Goal: Use online tool/utility: Use online tool/utility

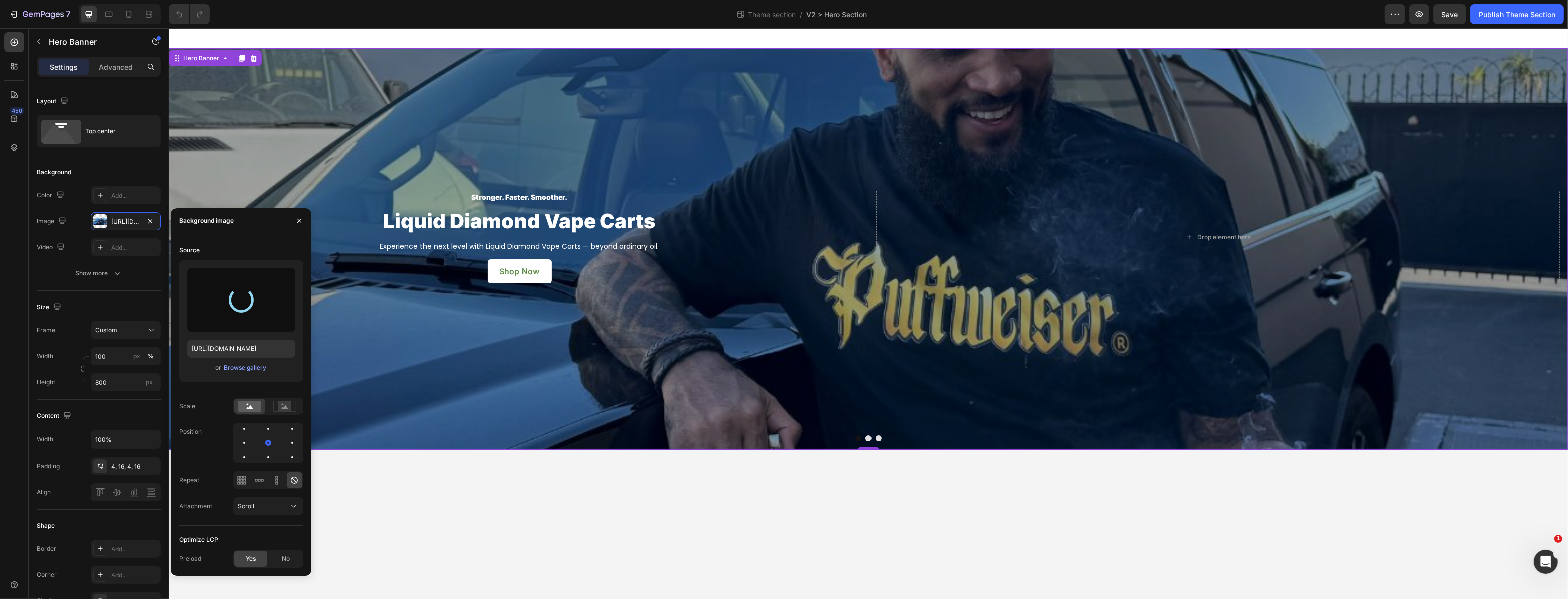
click at [434, 461] on body "Stronger. Faster. Smoother. Text block Liquid Diamond Vape Carts Heading Experi…" at bounding box center [868, 313] width 1399 height 570
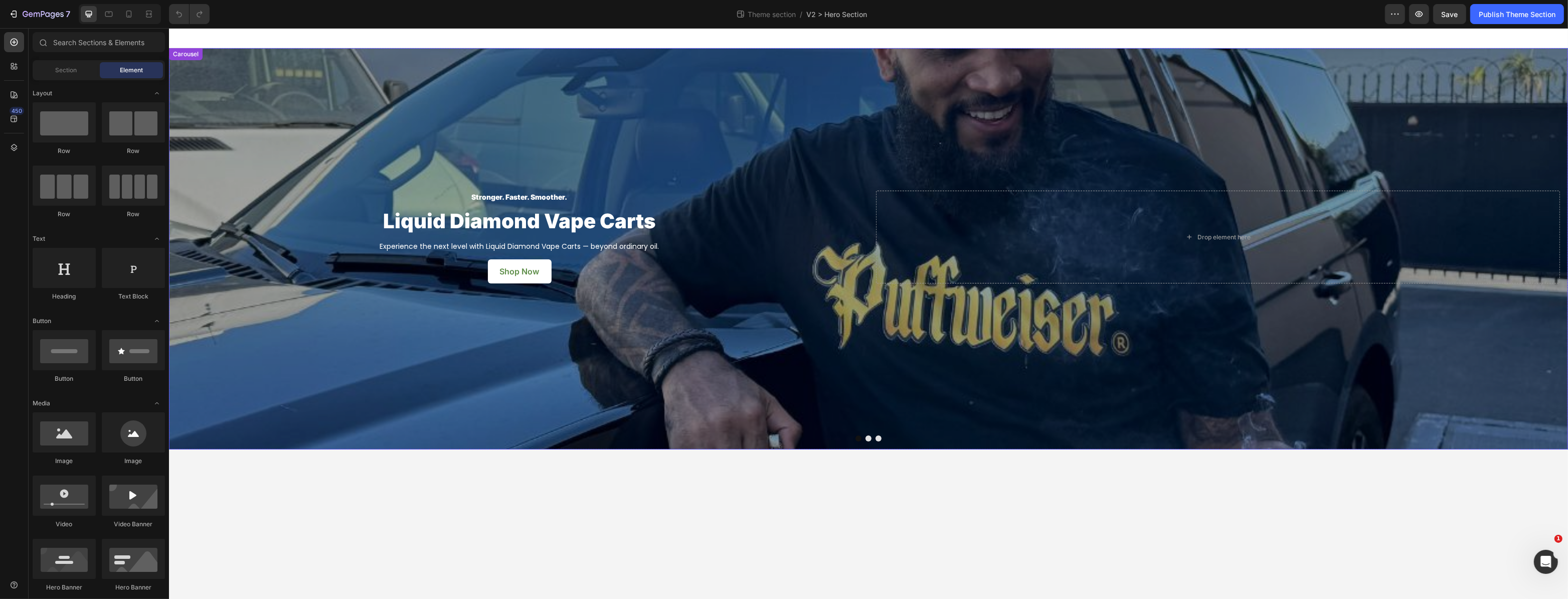
click at [379, 321] on div "Overlay" at bounding box center [868, 248] width 1399 height 401
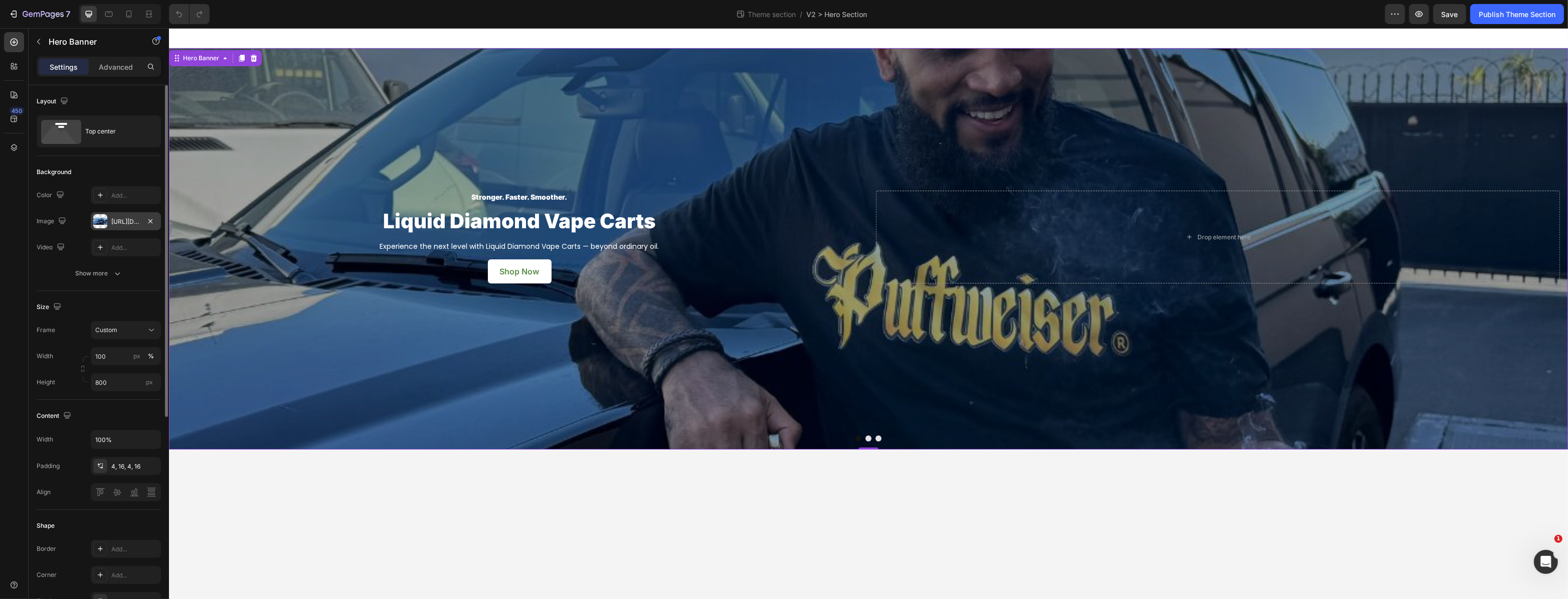
click at [96, 222] on div at bounding box center [100, 221] width 14 height 14
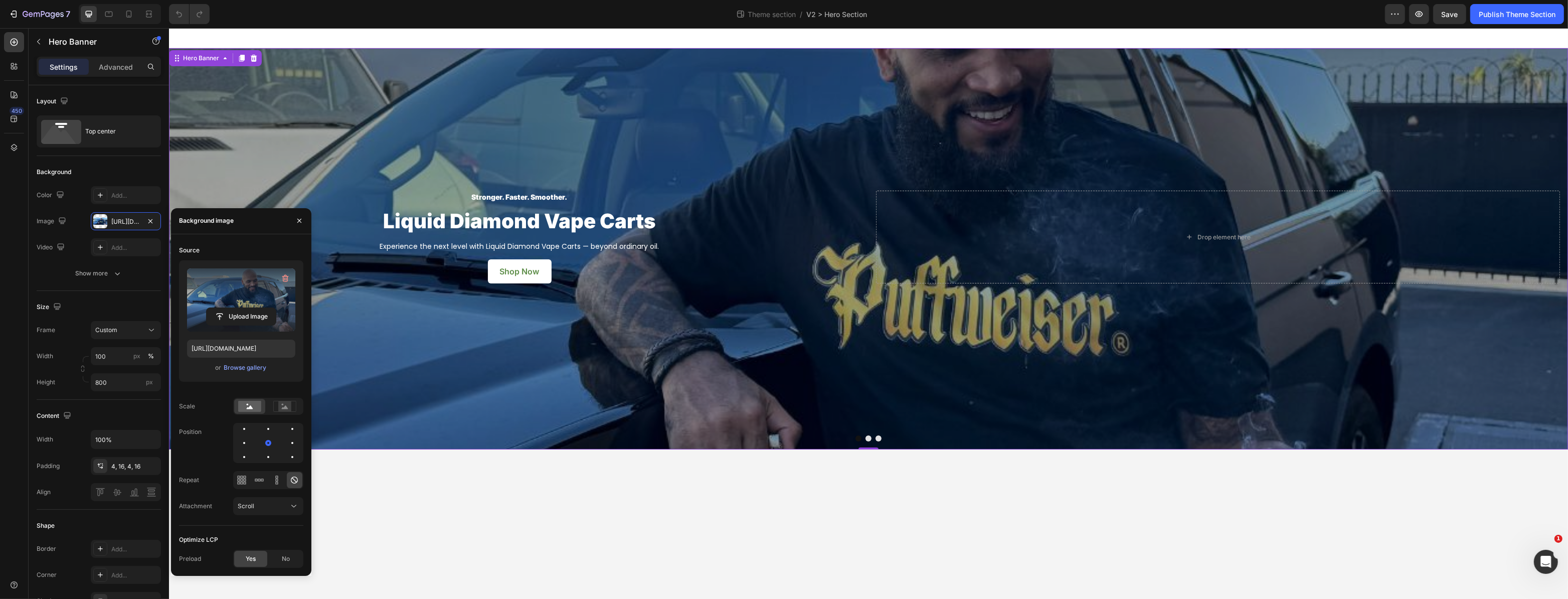
click at [242, 292] on label at bounding box center [241, 300] width 108 height 63
click at [242, 308] on input "file" at bounding box center [241, 317] width 69 height 17
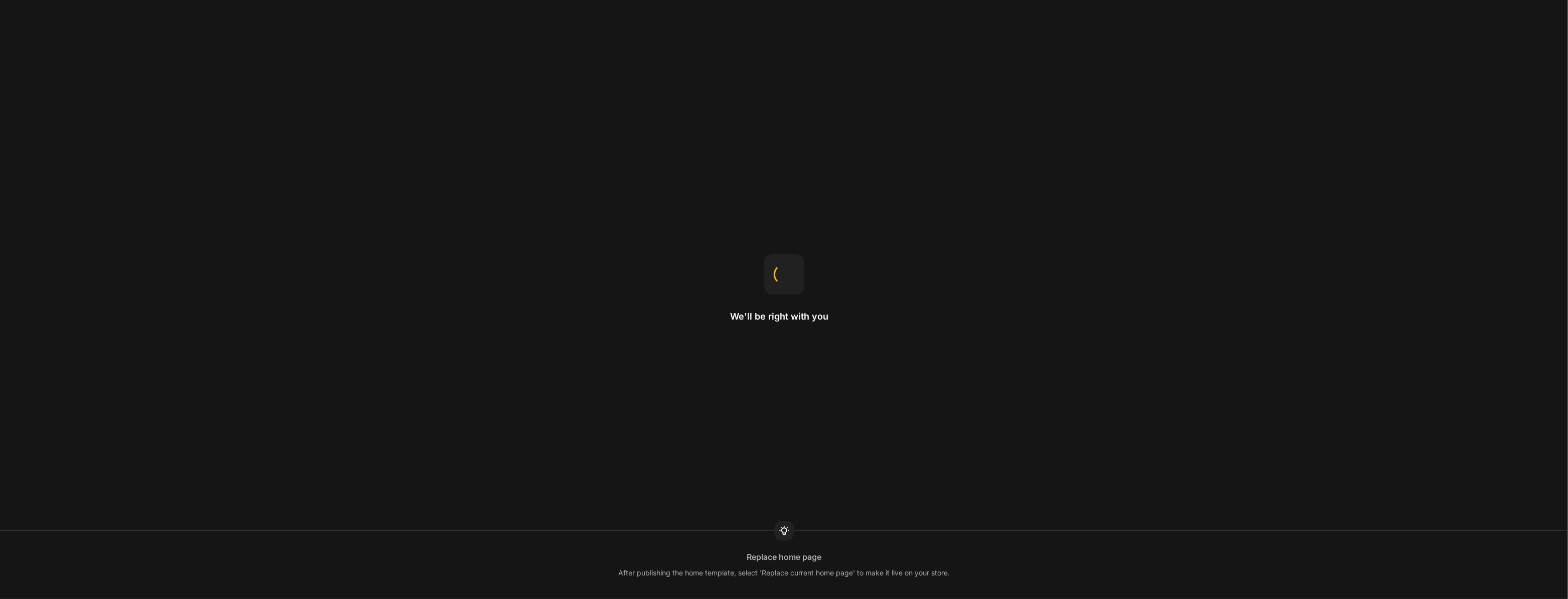
click at [435, 290] on div "We'll be right with you Replace home page After publishing the home template, s…" at bounding box center [784, 300] width 1568 height 599
click at [1038, 300] on div "We'll be right with you Custom Font You can upload your own font to GemPages to…" at bounding box center [784, 300] width 1568 height 599
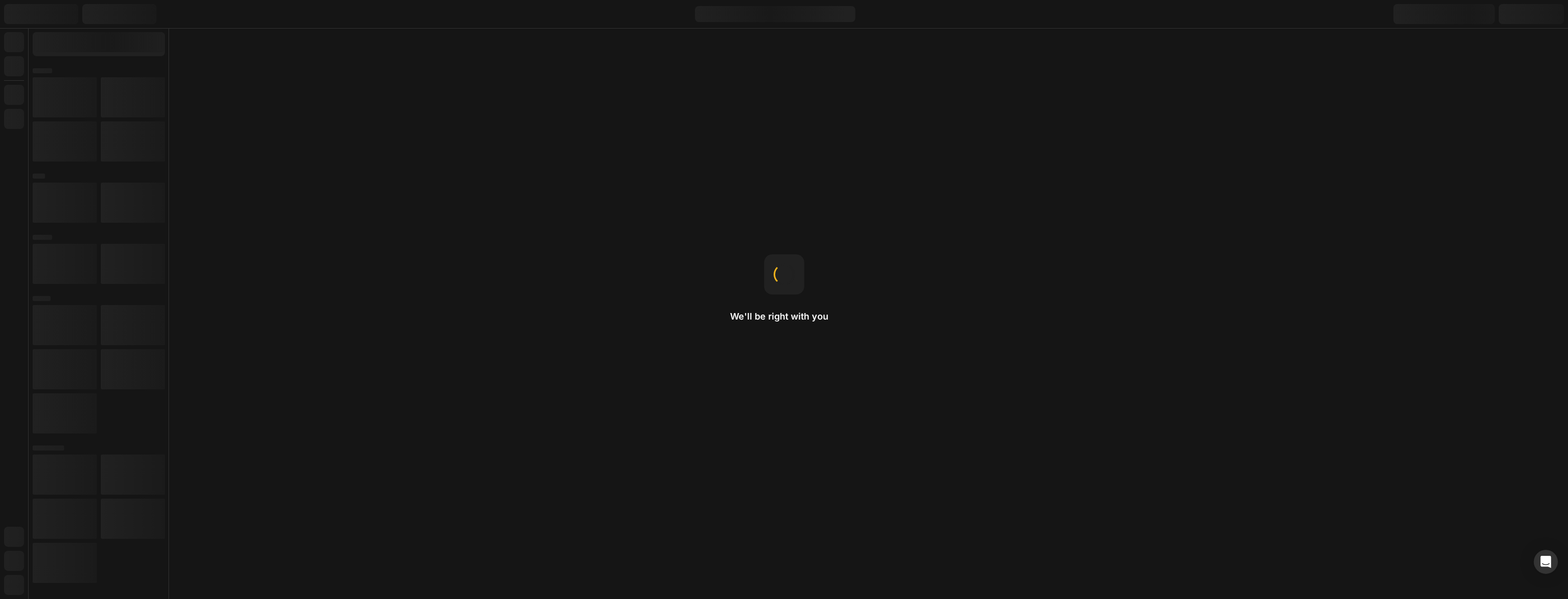
drag, startPoint x: 1099, startPoint y: 398, endPoint x: 1077, endPoint y: 408, distance: 24.2
click at [1100, 398] on div "We'll be right with you Icon You can upload SVG icons to GemPages." at bounding box center [784, 300] width 1568 height 599
